Goal: Task Accomplishment & Management: Use online tool/utility

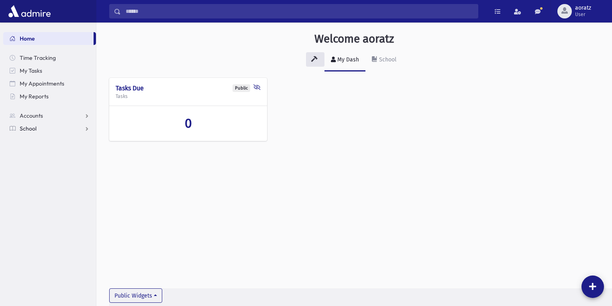
click at [29, 126] on span "School" at bounding box center [28, 128] width 17 height 7
click at [39, 234] on span "Report Cards" at bounding box center [41, 231] width 34 height 7
click at [42, 130] on link "School" at bounding box center [49, 128] width 93 height 13
click at [34, 229] on span "Report Cards" at bounding box center [41, 231] width 34 height 7
click at [36, 149] on link "Attendance" at bounding box center [49, 154] width 93 height 13
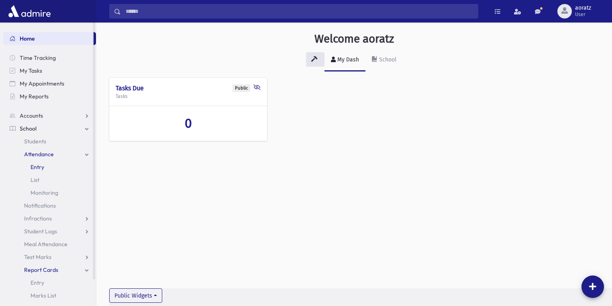
click at [42, 164] on span "Entry" at bounding box center [38, 167] width 14 height 7
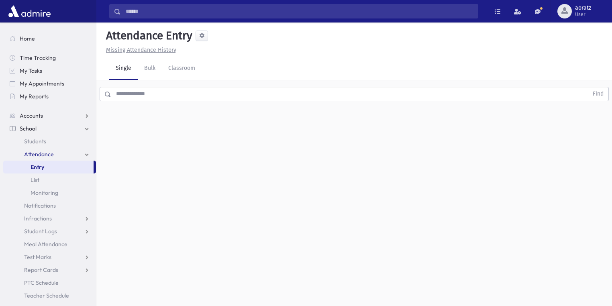
click at [162, 93] on input "text" at bounding box center [349, 94] width 477 height 14
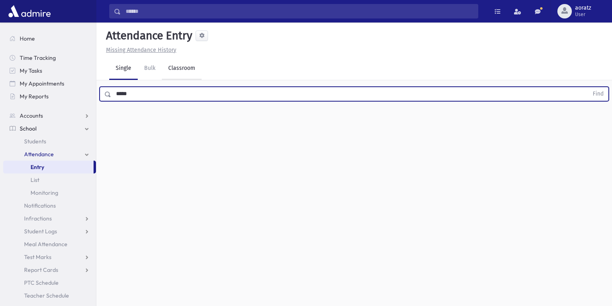
type input "*****"
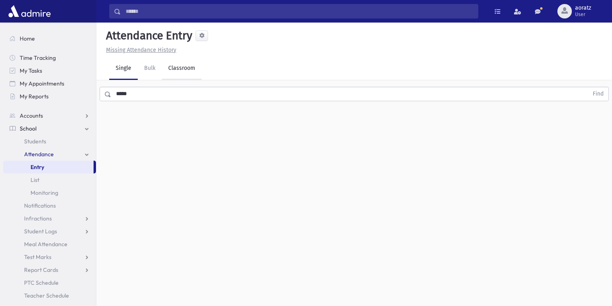
click at [185, 71] on link "Classroom" at bounding box center [182, 68] width 40 height 22
click at [123, 64] on link "Single" at bounding box center [123, 68] width 29 height 22
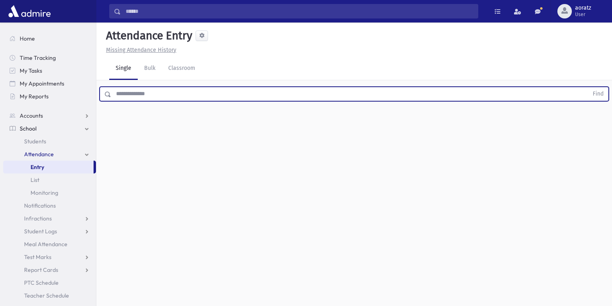
click at [166, 91] on input "text" at bounding box center [349, 94] width 477 height 14
click at [43, 140] on span "Students" at bounding box center [35, 141] width 22 height 7
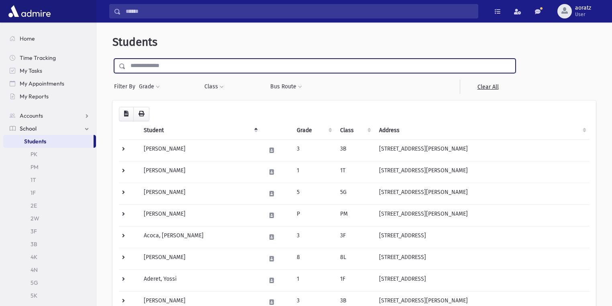
click at [158, 62] on input "text" at bounding box center [321, 66] width 390 height 14
type input "*"
type input "*****"
click at [112, 59] on input "submit" at bounding box center [123, 64] width 22 height 11
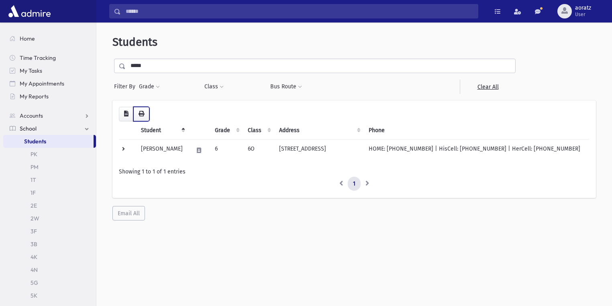
click at [141, 116] on icon "button" at bounding box center [142, 114] width 6 height 6
